Goal: Information Seeking & Learning: Check status

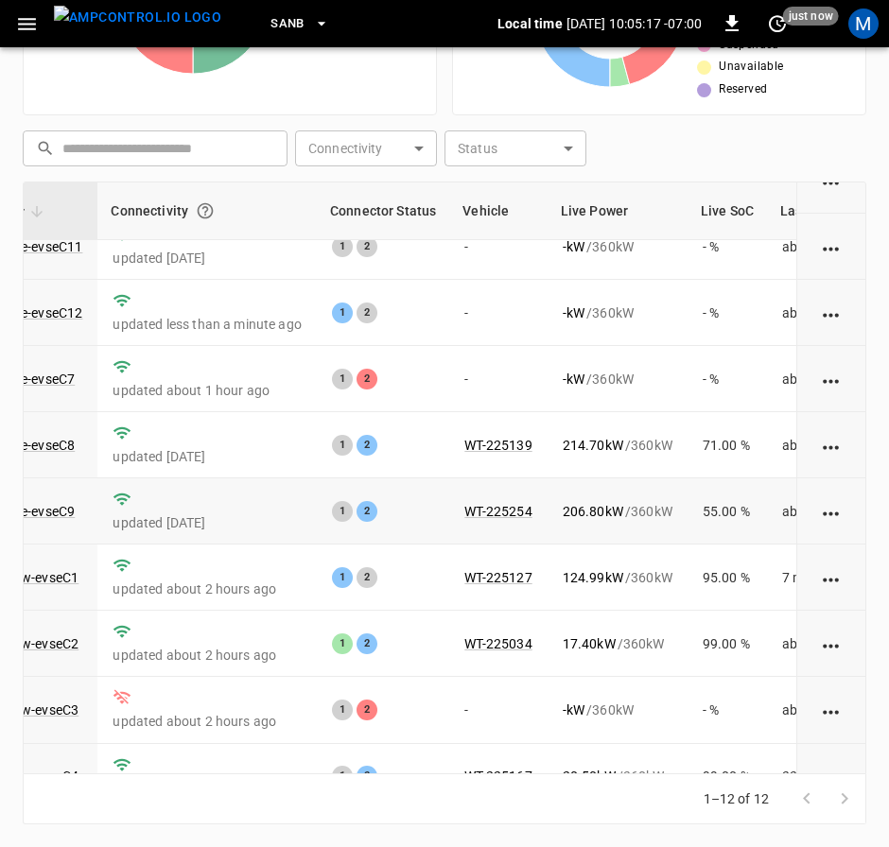
scroll to position [0, 196]
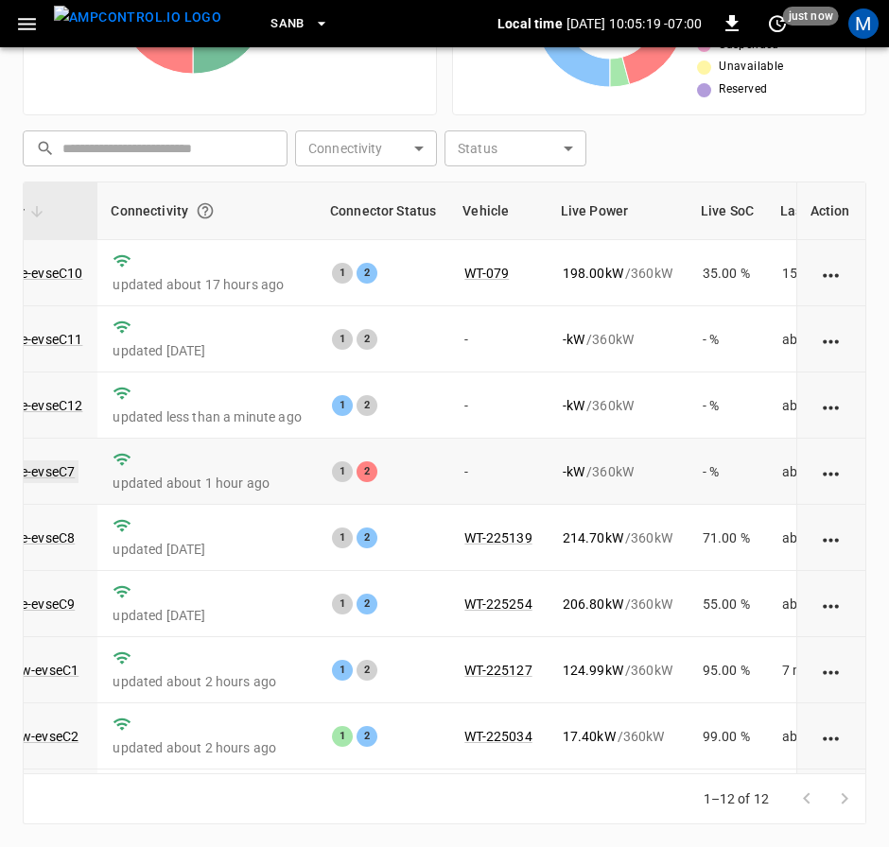
click at [37, 480] on link "ca-sb-se-evseC7" at bounding box center [26, 472] width 105 height 23
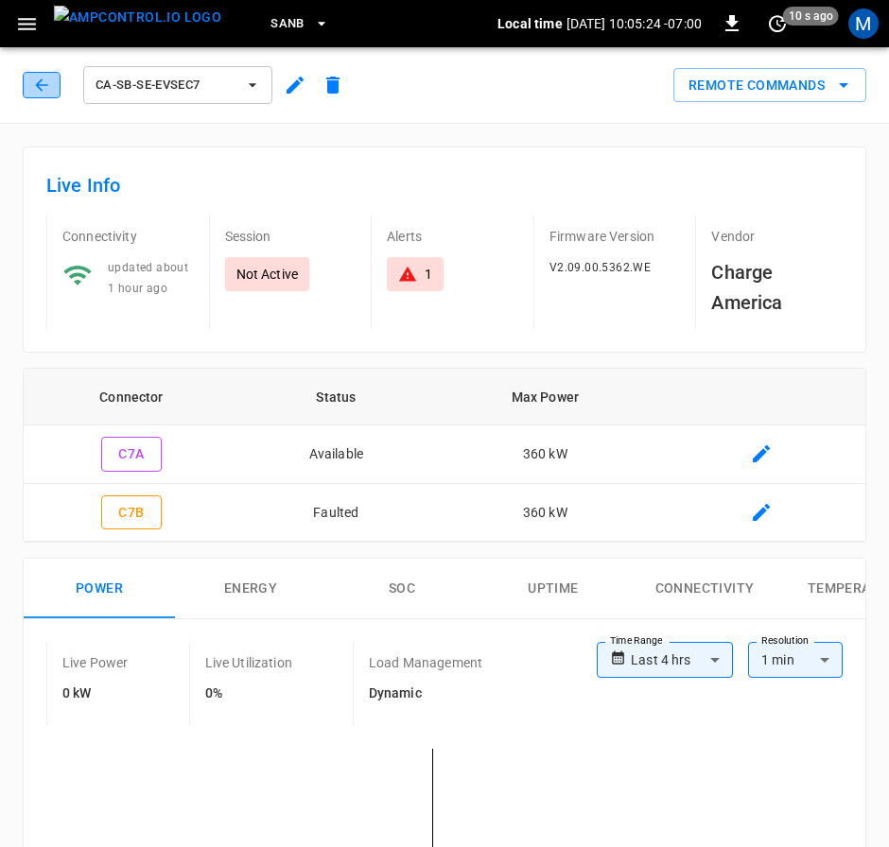
click at [57, 92] on button "button" at bounding box center [42, 85] width 38 height 26
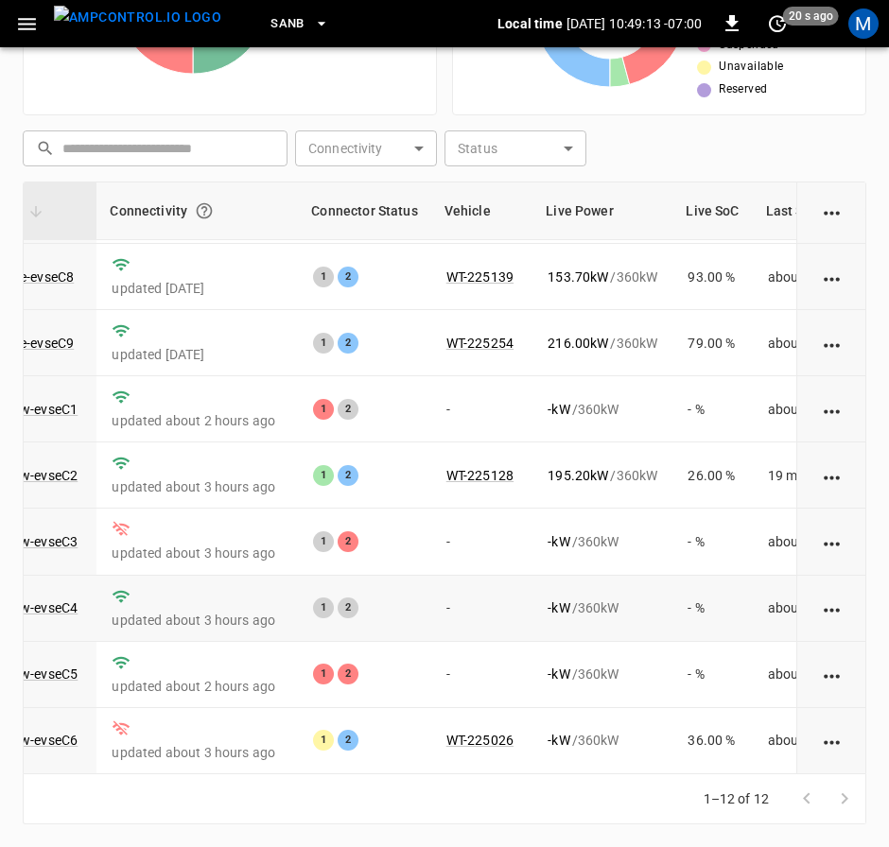
scroll to position [436, 0]
click at [40, 398] on link "ca-sb-sw-evseC1" at bounding box center [27, 409] width 109 height 23
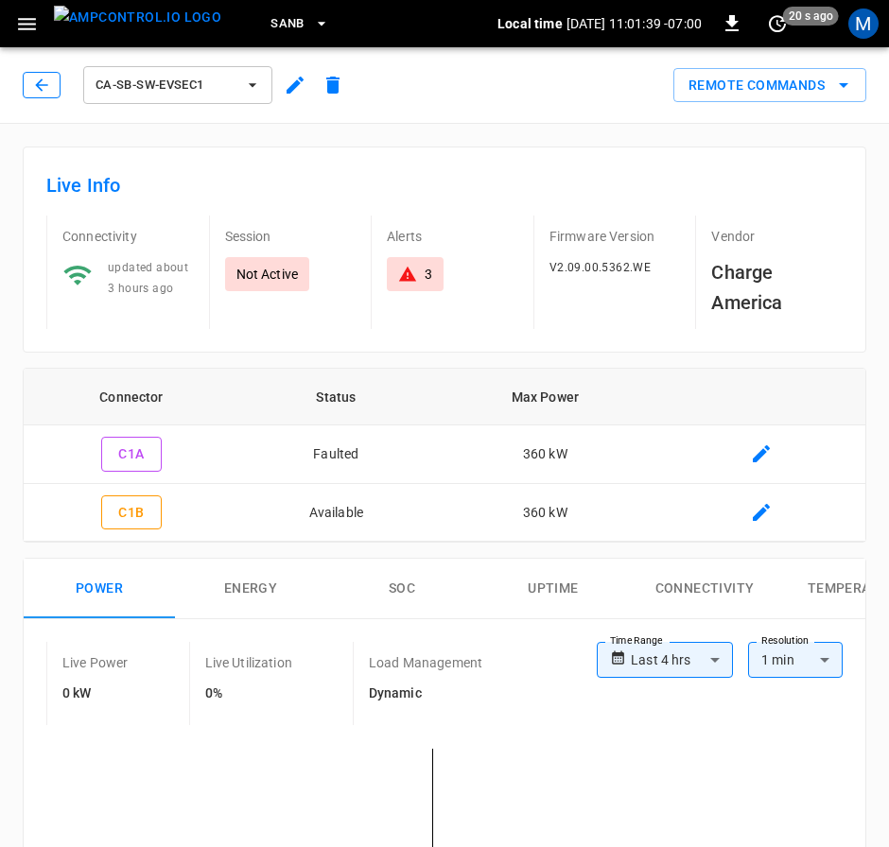
click at [18, 72] on div "ca-sb-sw-evseC1 Remote Commands" at bounding box center [440, 81] width 897 height 83
click at [29, 78] on button "button" at bounding box center [42, 85] width 38 height 26
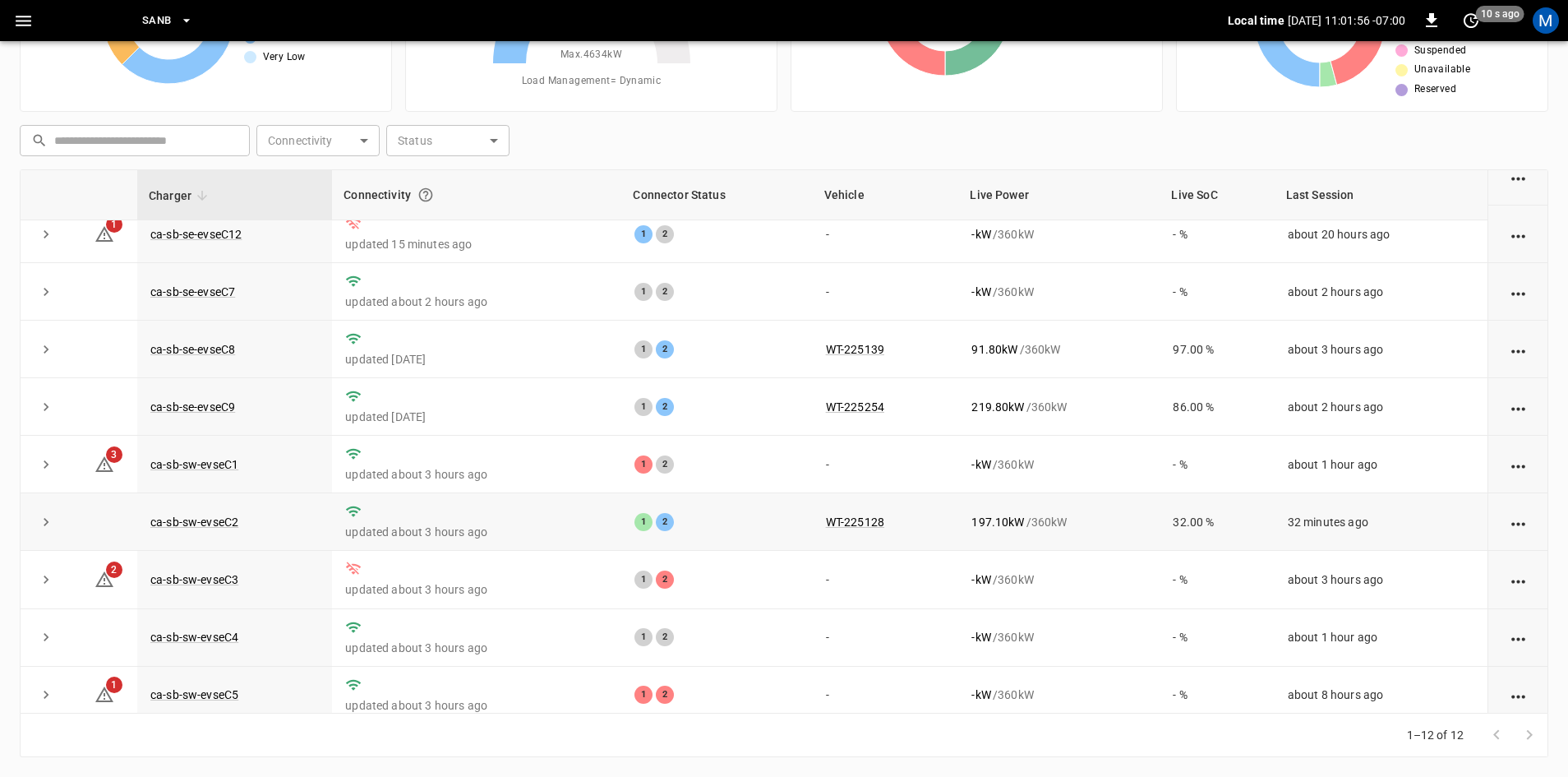
scroll to position [208, 0]
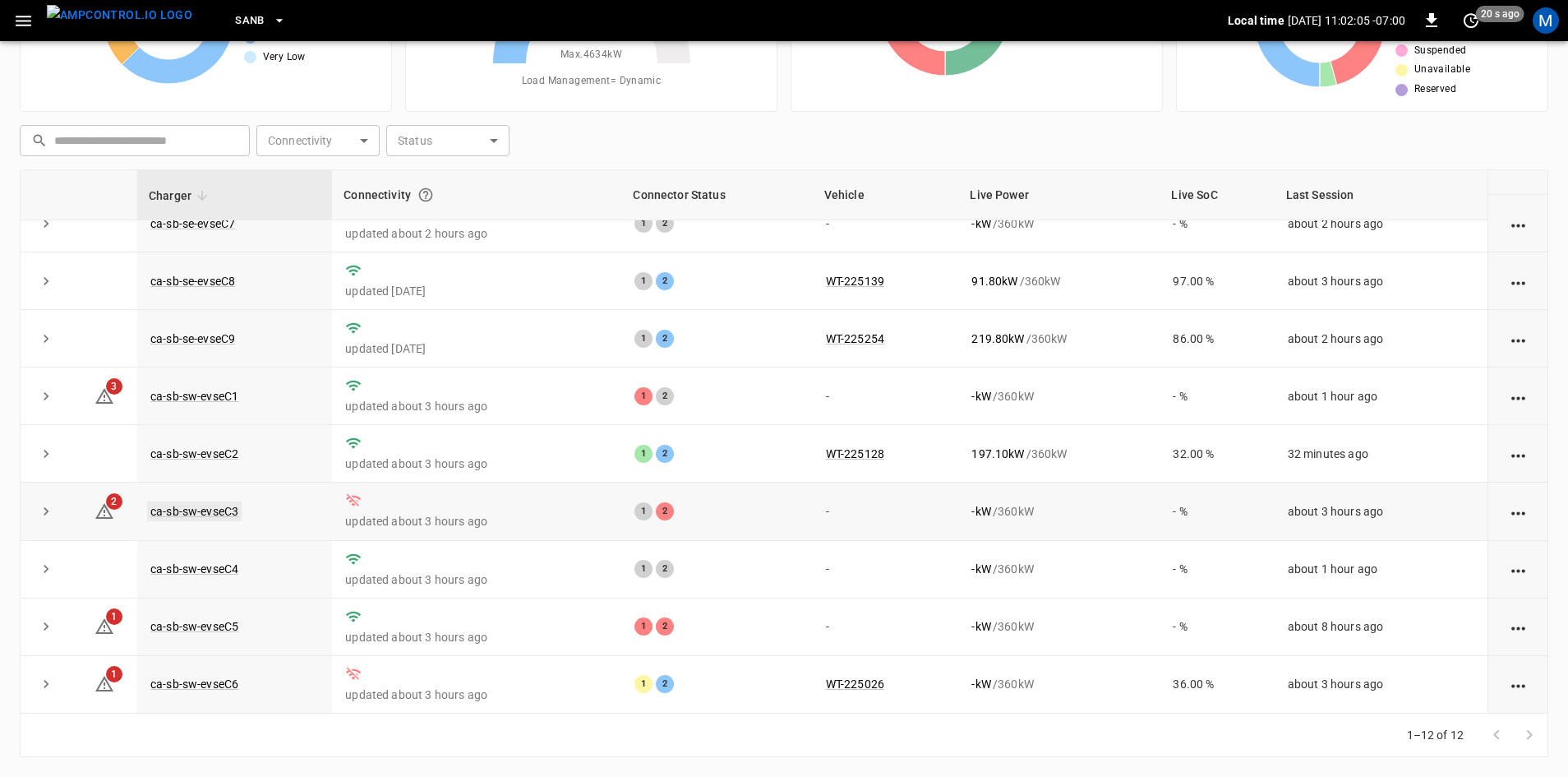
click at [224, 508] on link "ca-sb-sw-evseC3" at bounding box center [194, 511] width 95 height 20
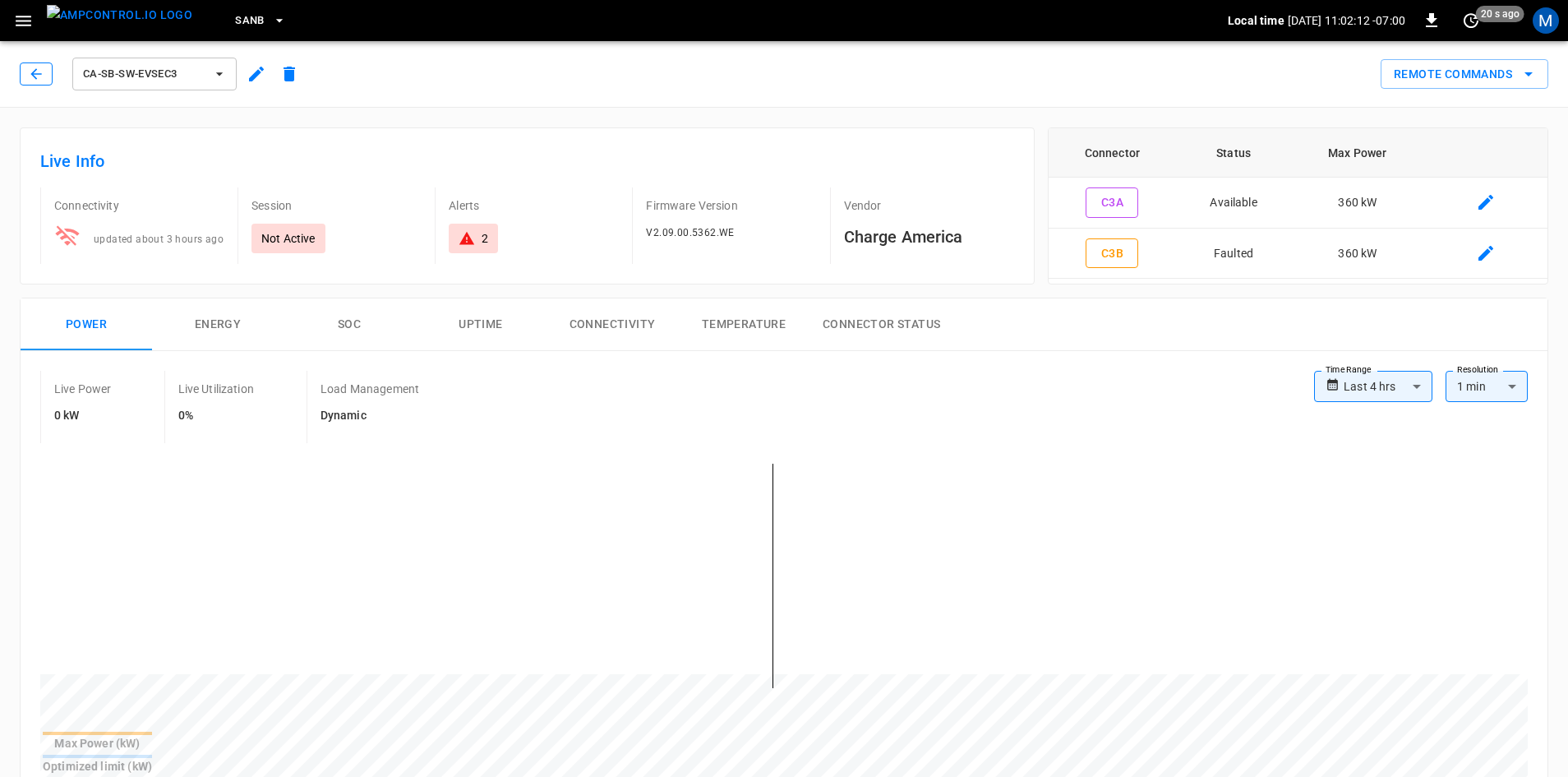
click at [34, 73] on icon "button" at bounding box center [36, 74] width 17 height 17
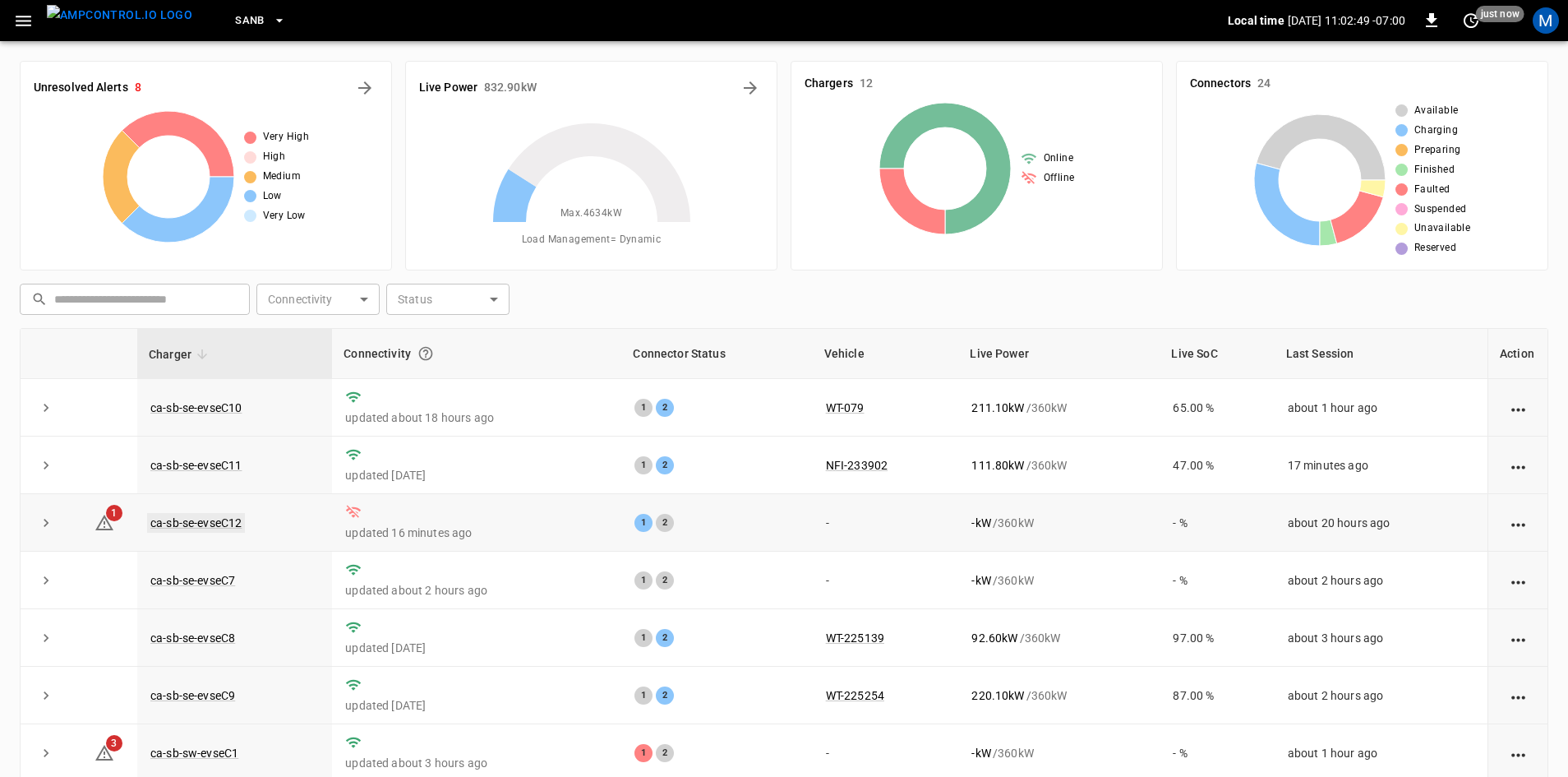
click at [229, 523] on link "ca-sb-se-evseC12" at bounding box center [195, 522] width 98 height 20
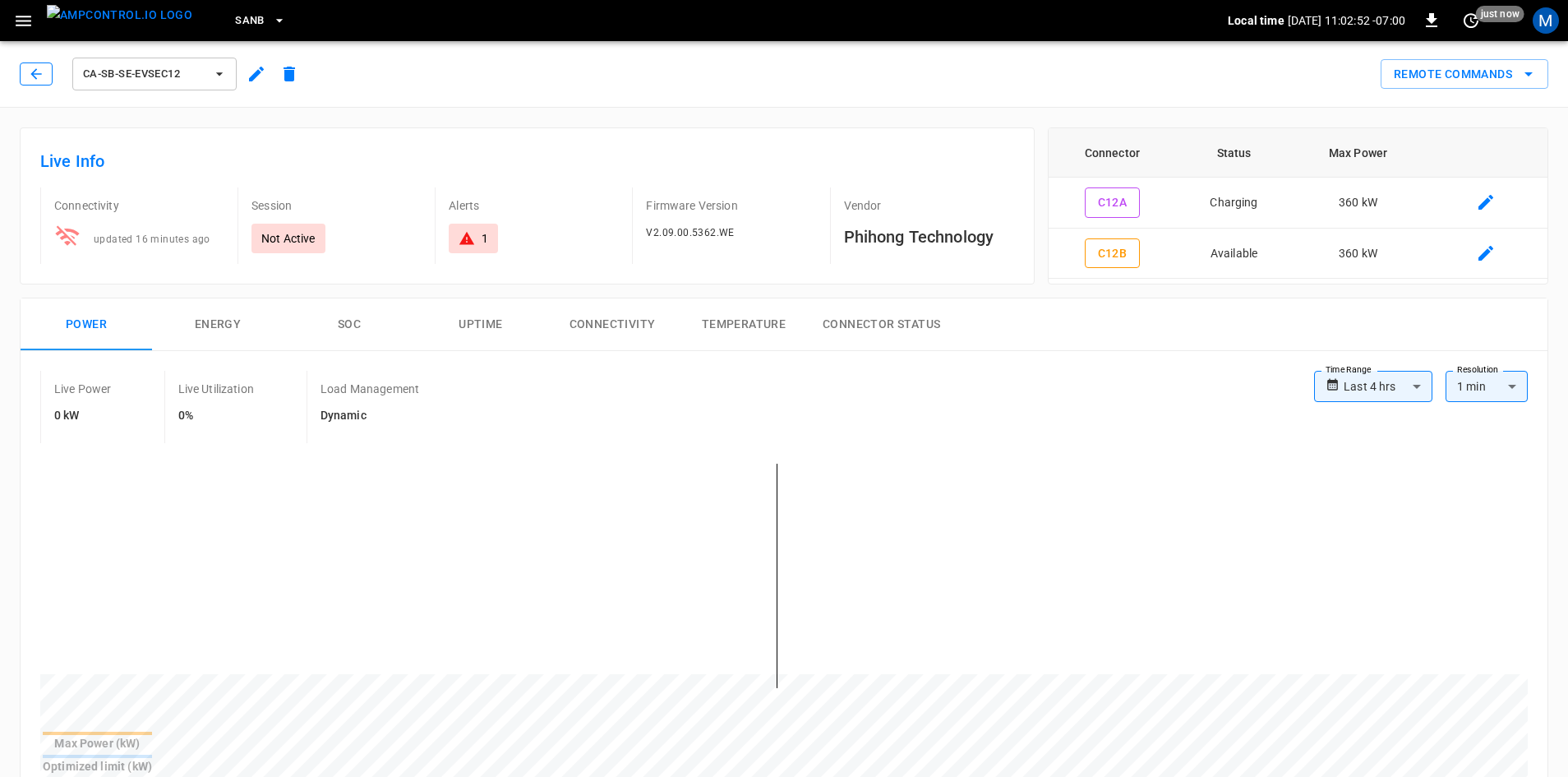
click at [40, 82] on icon "button" at bounding box center [36, 74] width 17 height 17
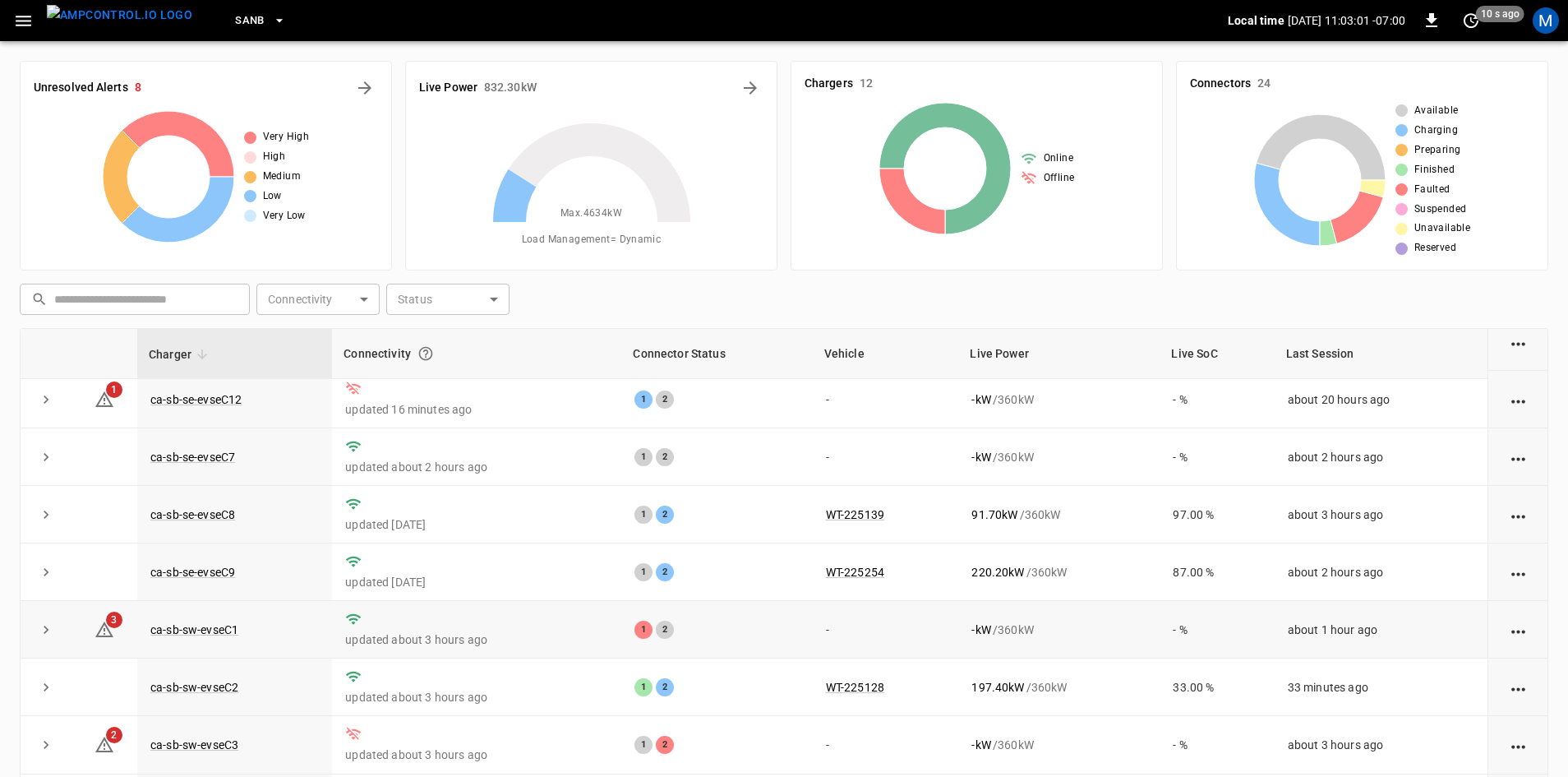
scroll to position [208, 0]
